Goal: Information Seeking & Learning: Learn about a topic

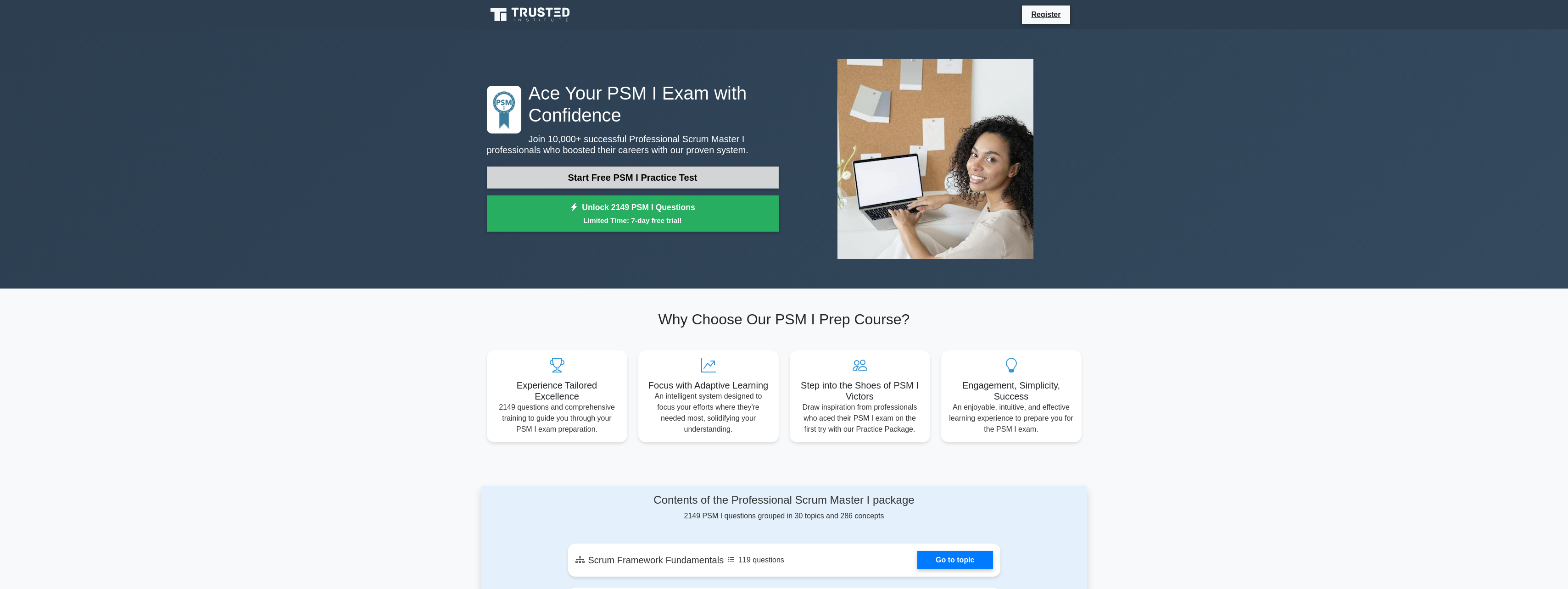
click at [616, 182] on link "Start Free PSM I Practice Test" at bounding box center [633, 177] width 292 height 22
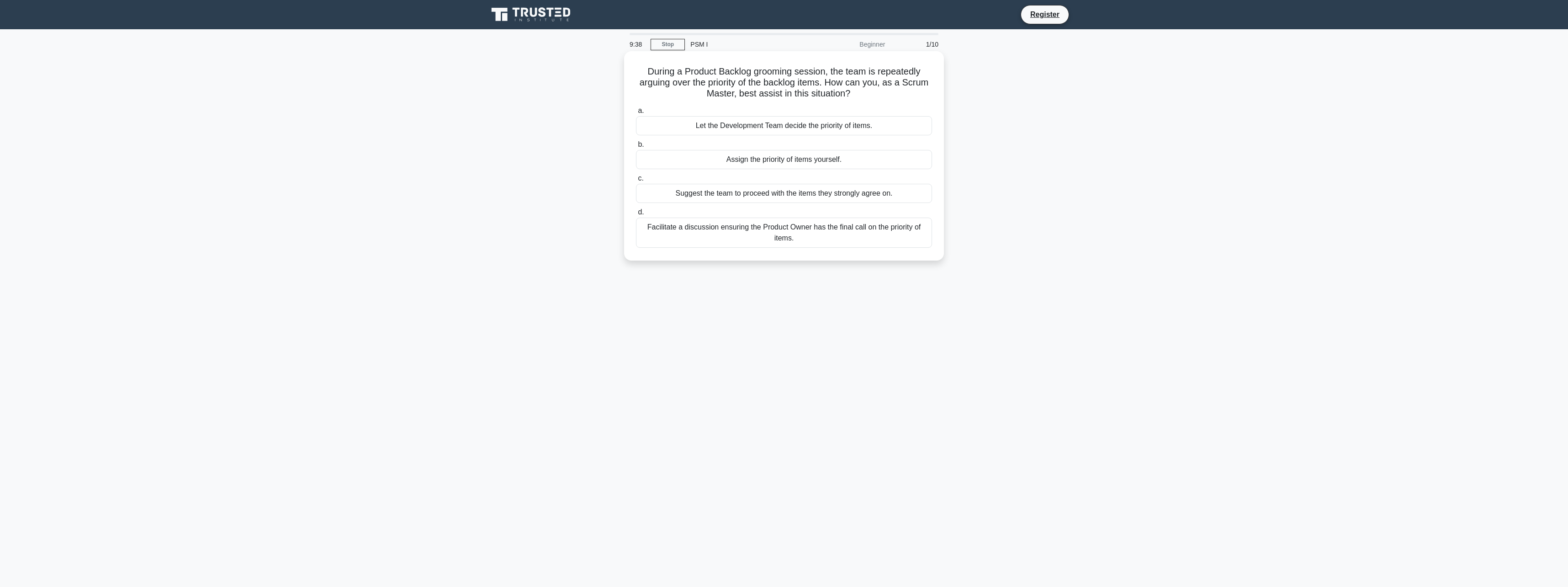
click at [716, 84] on h5 "During a Product Backlog grooming session, the team is repeatedly arguing over …" at bounding box center [783, 82] width 298 height 34
click at [824, 233] on div "Facilitate a discussion ensuring the Product Owner has the final call on the pr…" at bounding box center [784, 232] width 296 height 30
click at [636, 215] on input "d. Facilitate a discussion ensuring the Product Owner has the final call on the…" at bounding box center [636, 212] width 0 height 6
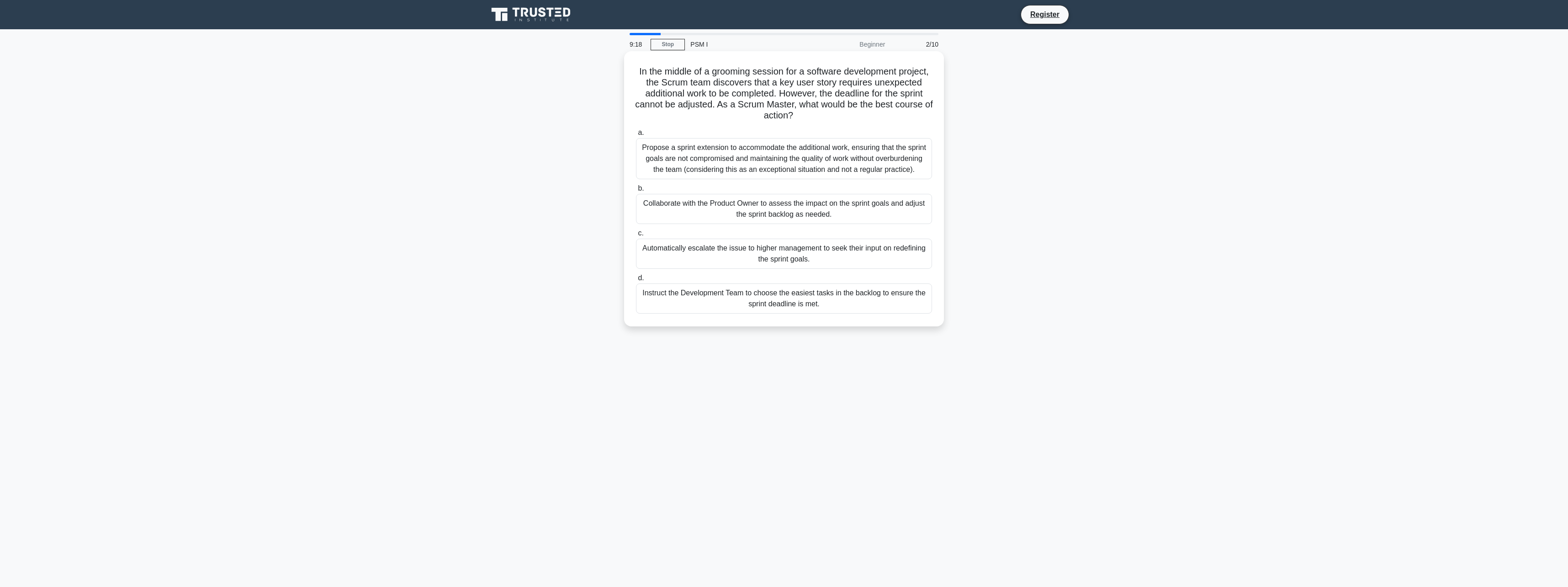
click at [726, 102] on h5 "In the middle of a grooming session for a software development project, the Scr…" at bounding box center [783, 93] width 298 height 56
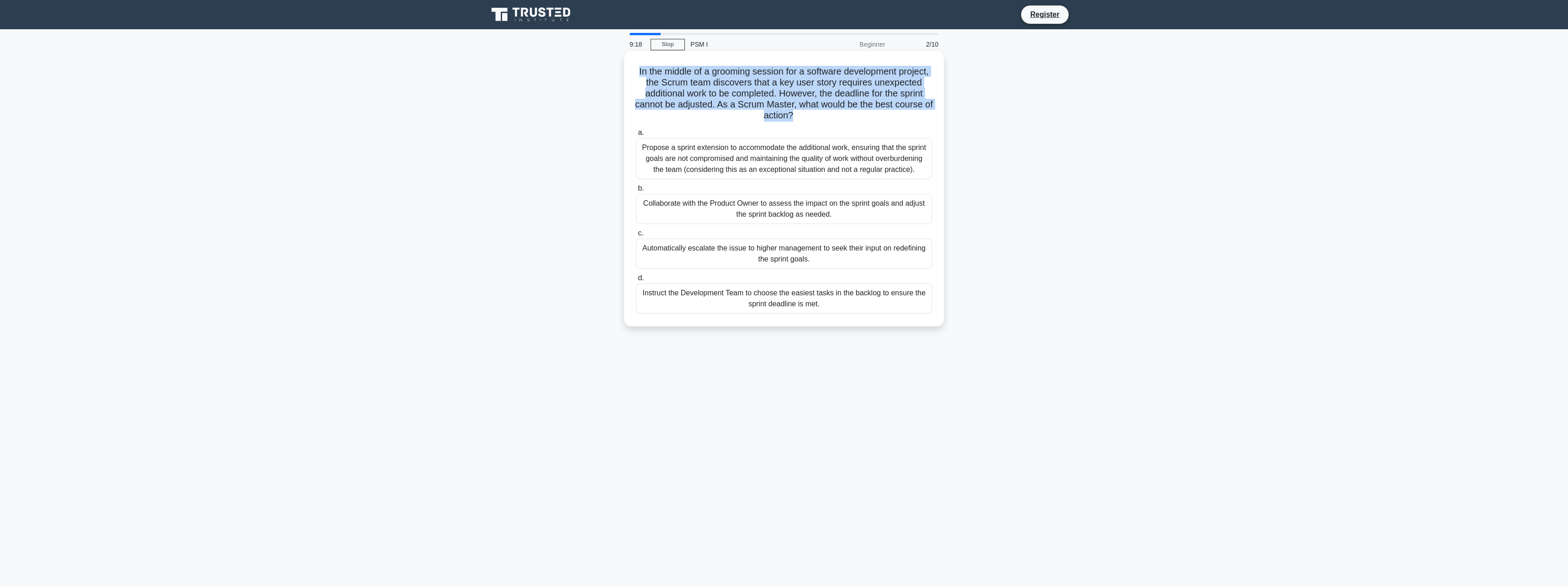
click at [726, 102] on h5 "In the middle of a grooming session for a software development project, the Scr…" at bounding box center [783, 93] width 298 height 56
click at [877, 92] on h5 "In the middle of a grooming session for a software development project, the Scr…" at bounding box center [783, 93] width 298 height 56
